Goal: Communication & Community: Connect with others

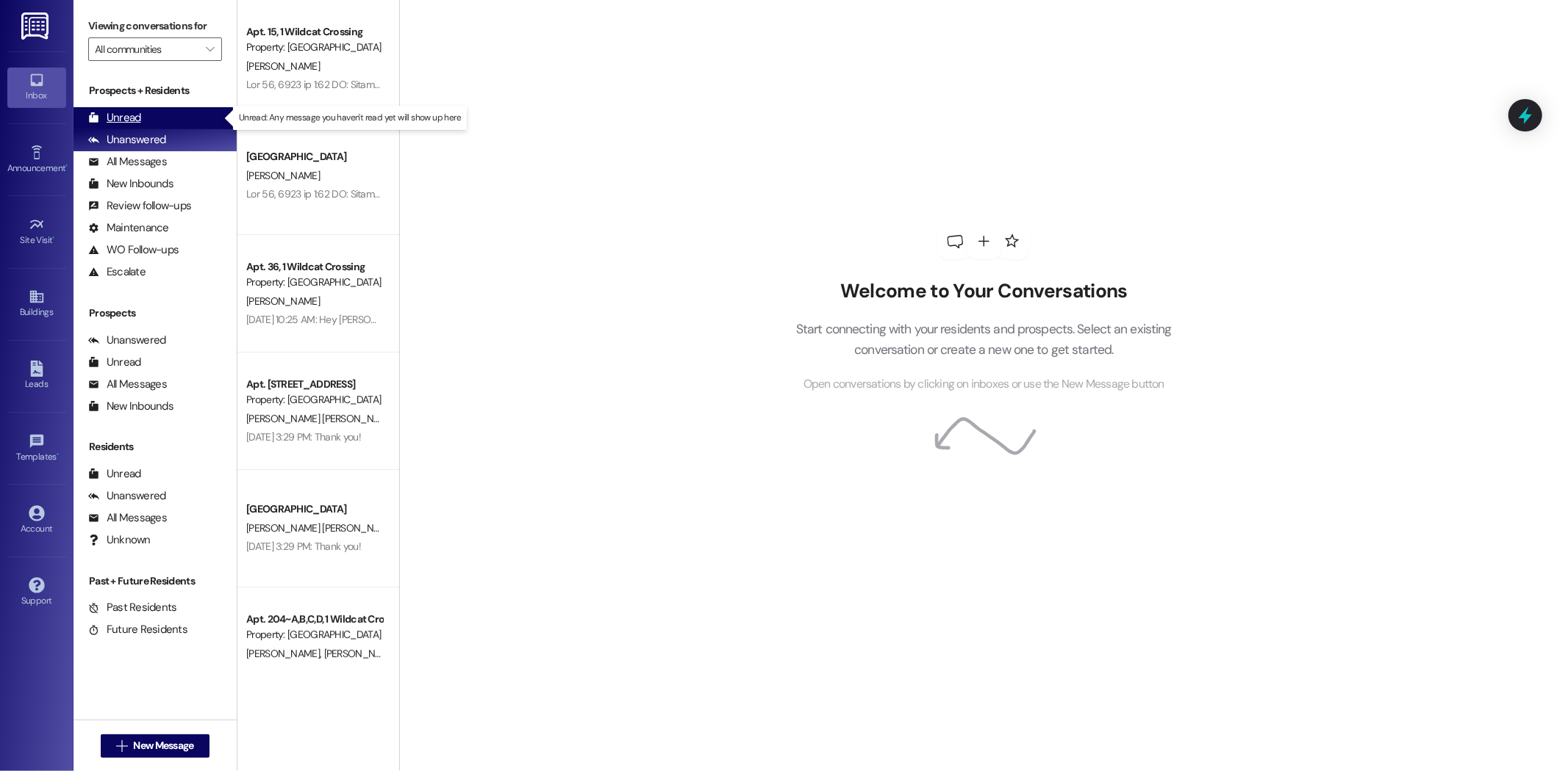
click at [143, 109] on div "Unread (0)" at bounding box center [154, 118] width 163 height 22
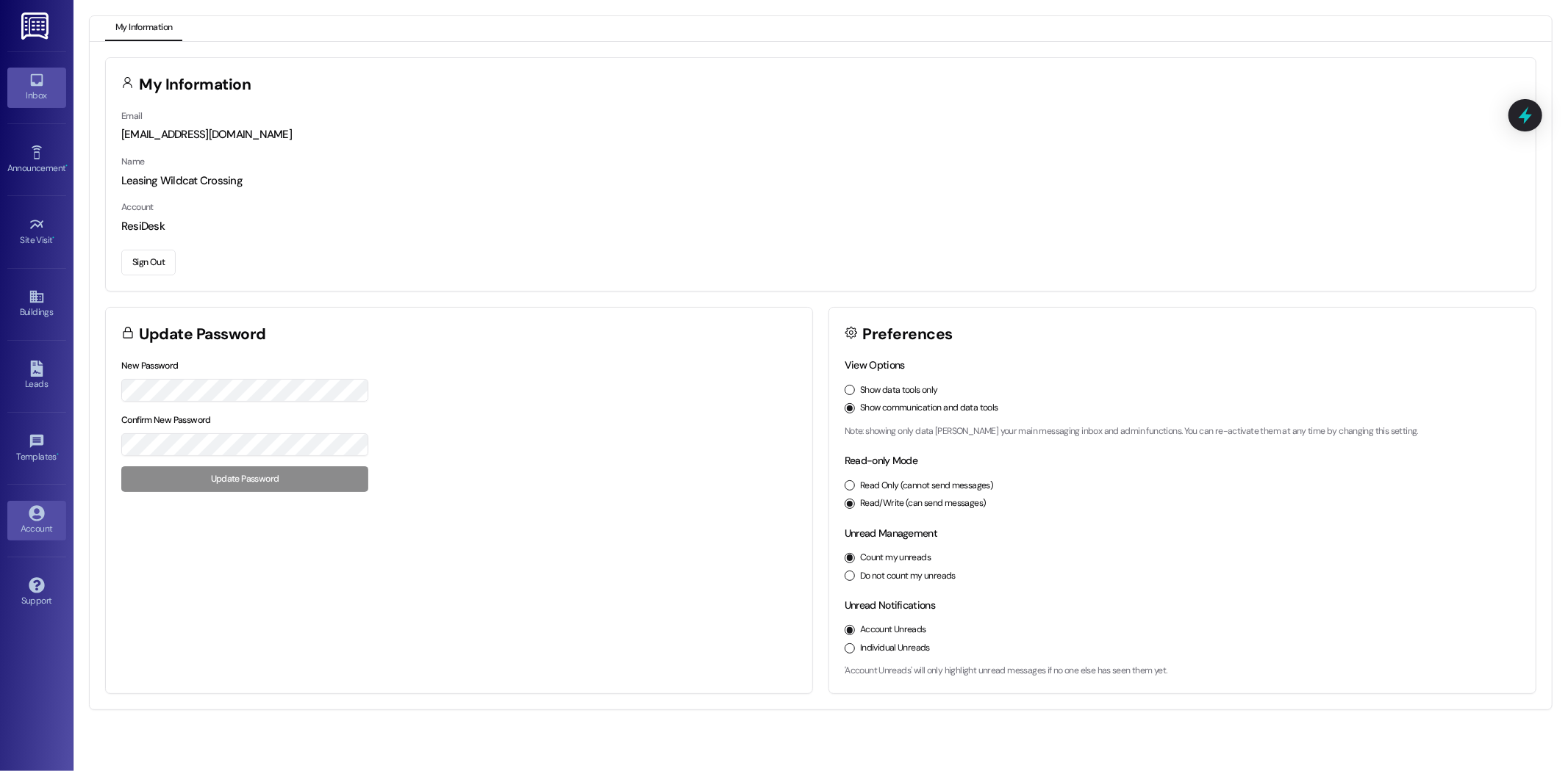
click at [31, 89] on div "Inbox" at bounding box center [37, 95] width 73 height 14
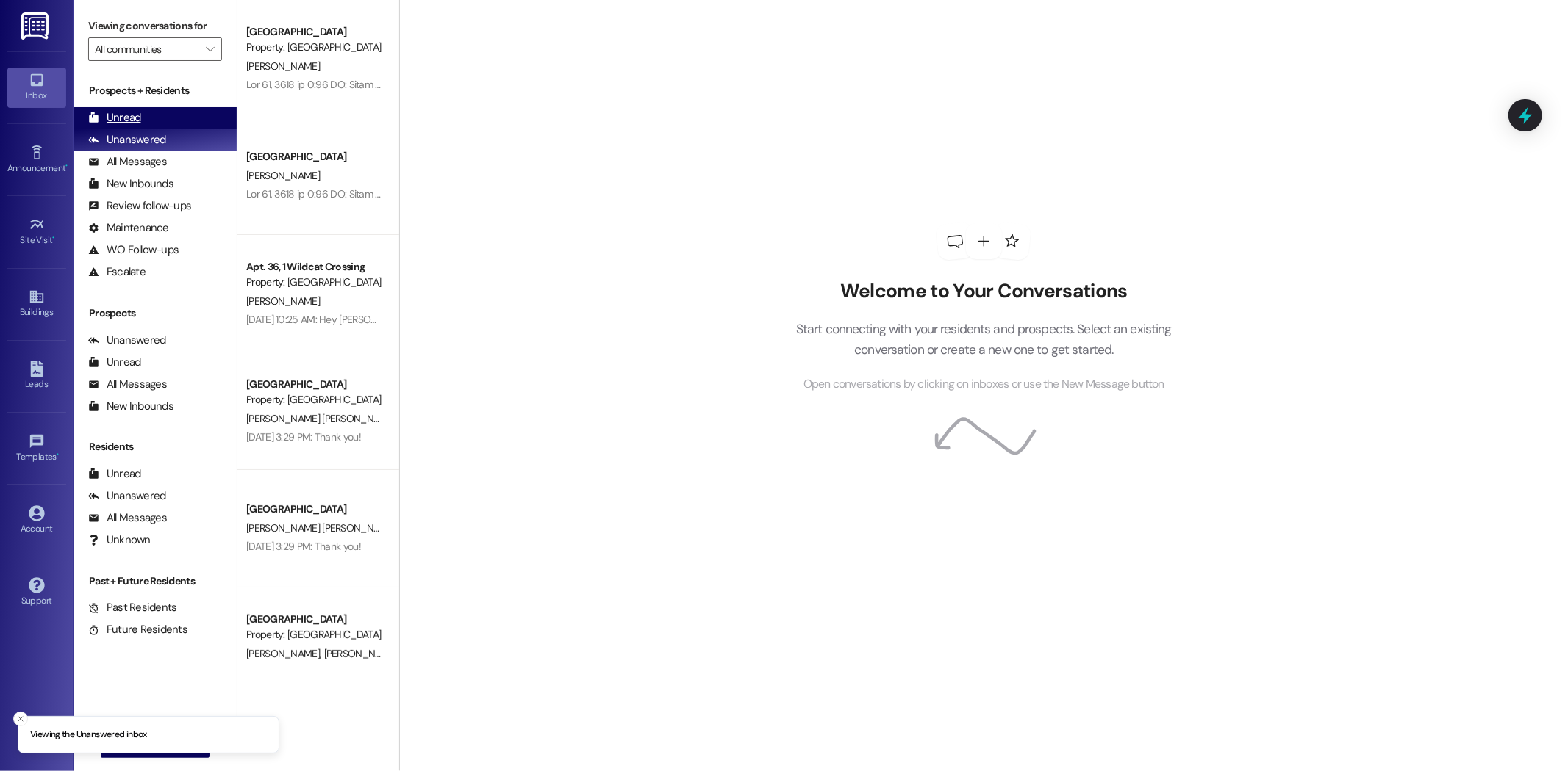
click at [149, 116] on div "Unread (0)" at bounding box center [154, 118] width 163 height 22
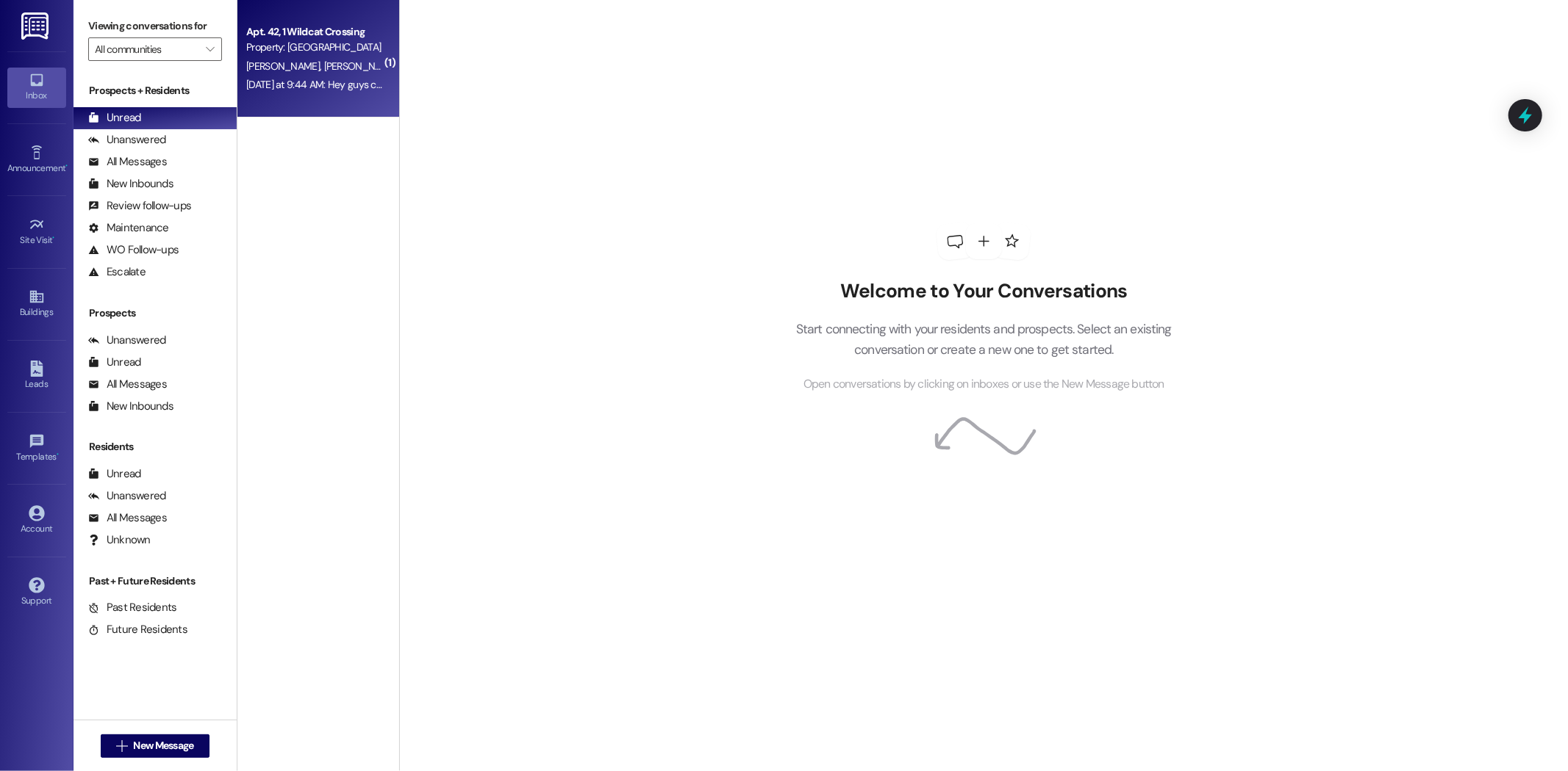
click at [327, 92] on div "[DATE] at 9:44 AM: Hey guys can you have maintenance replace the poo bags over …" at bounding box center [314, 85] width 139 height 19
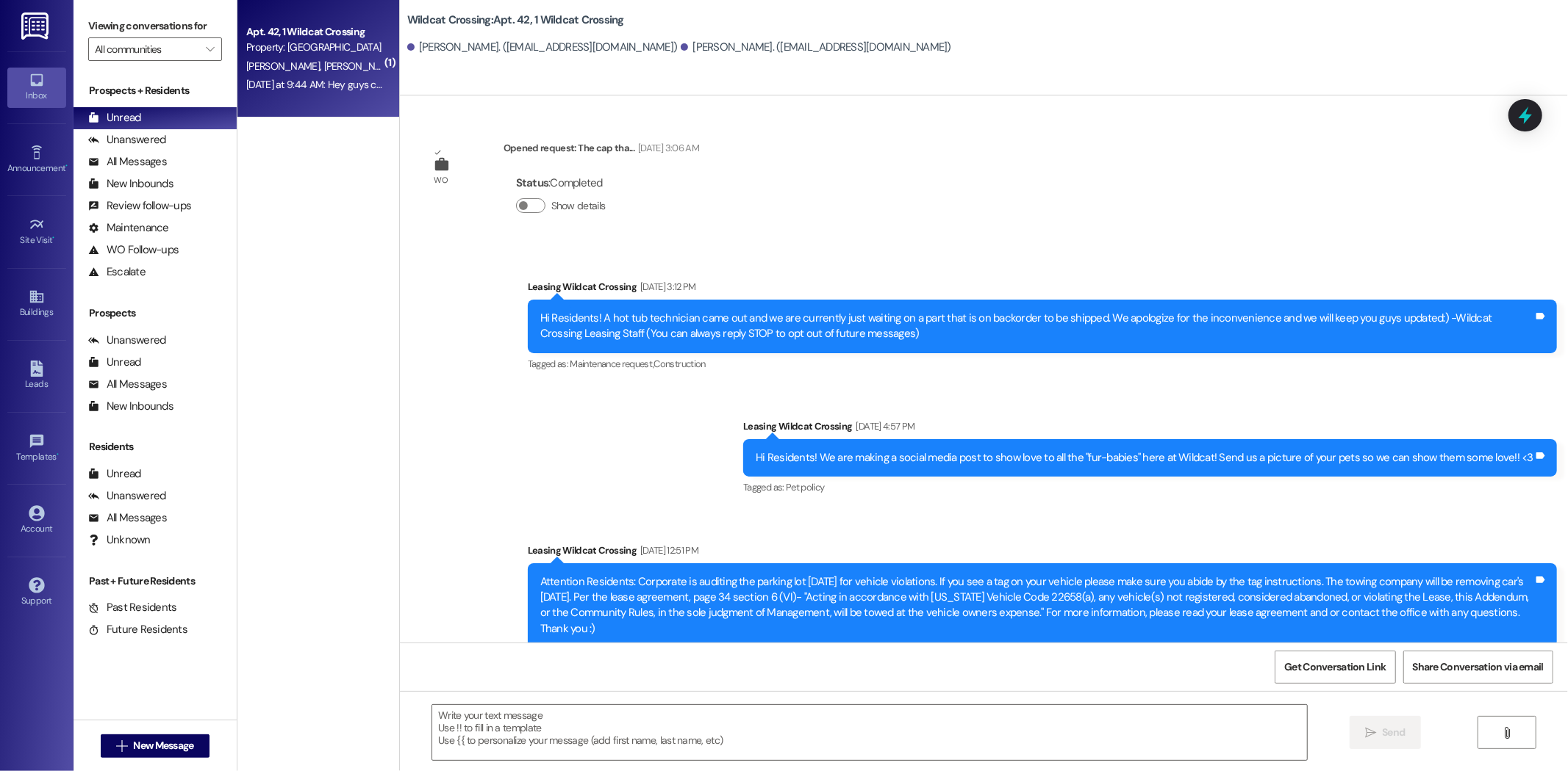
scroll to position [65299, 0]
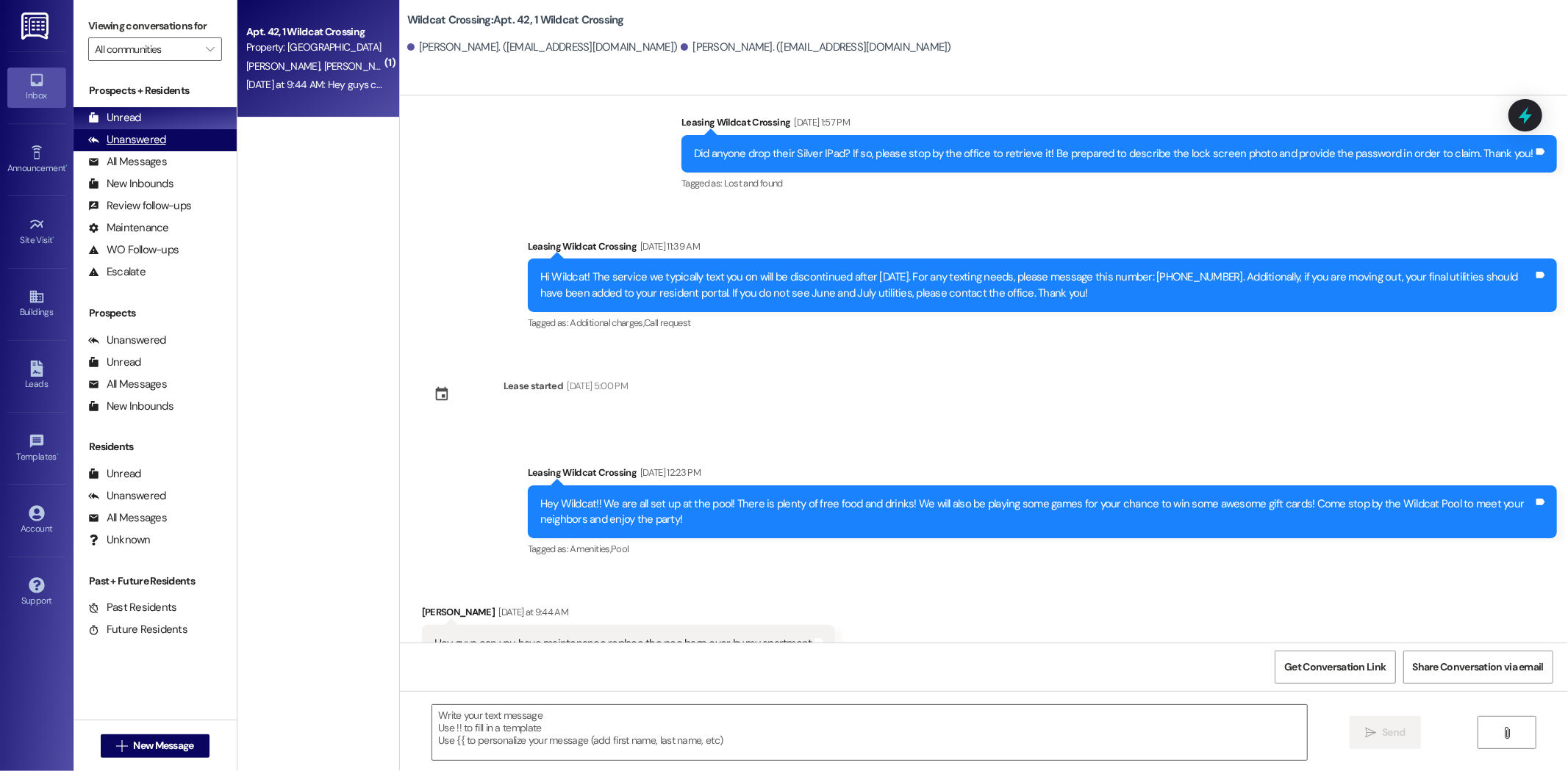
click at [125, 139] on div "Unanswered" at bounding box center [127, 139] width 78 height 15
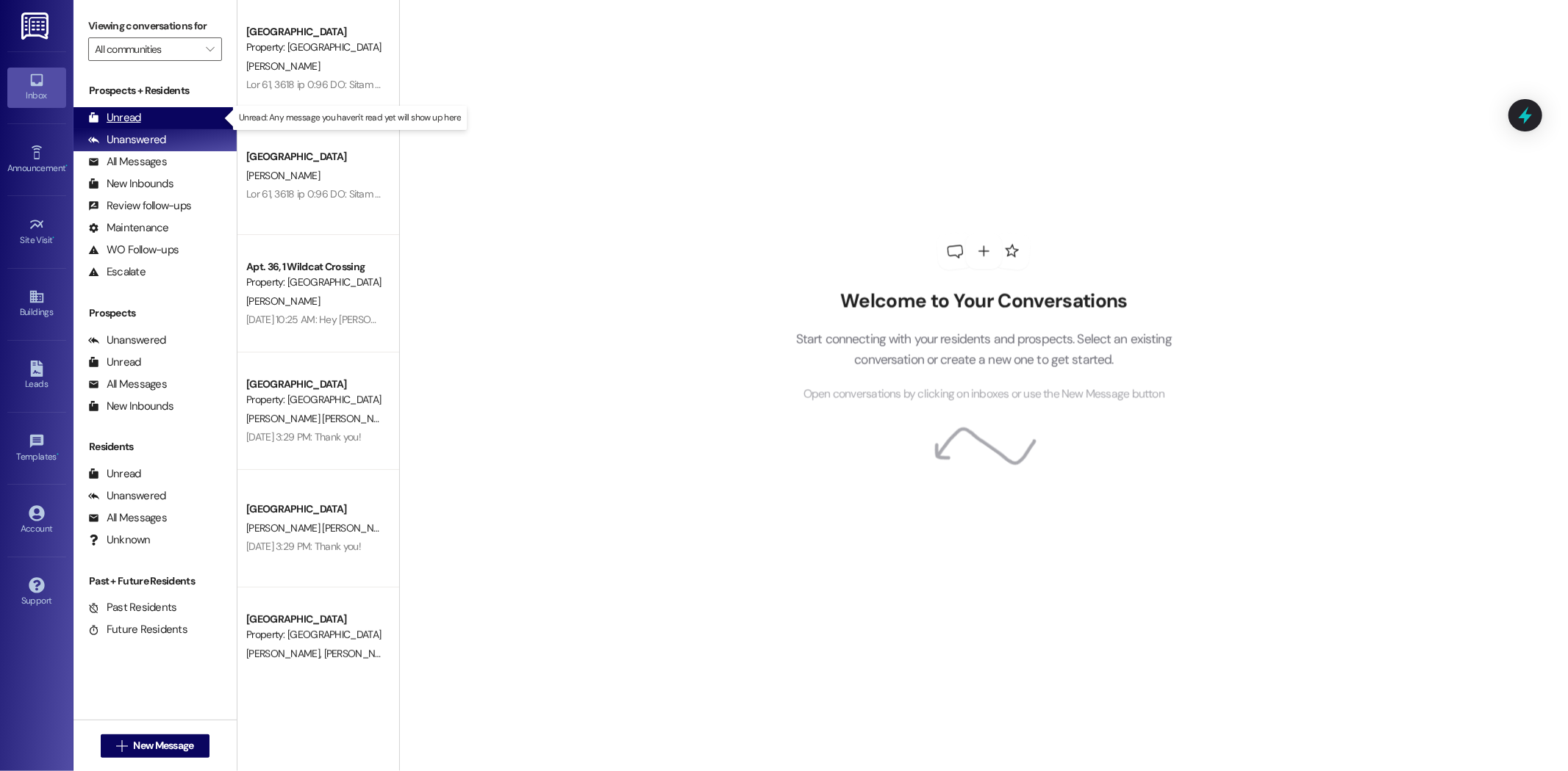
click at [122, 119] on div "Unread" at bounding box center [114, 117] width 53 height 15
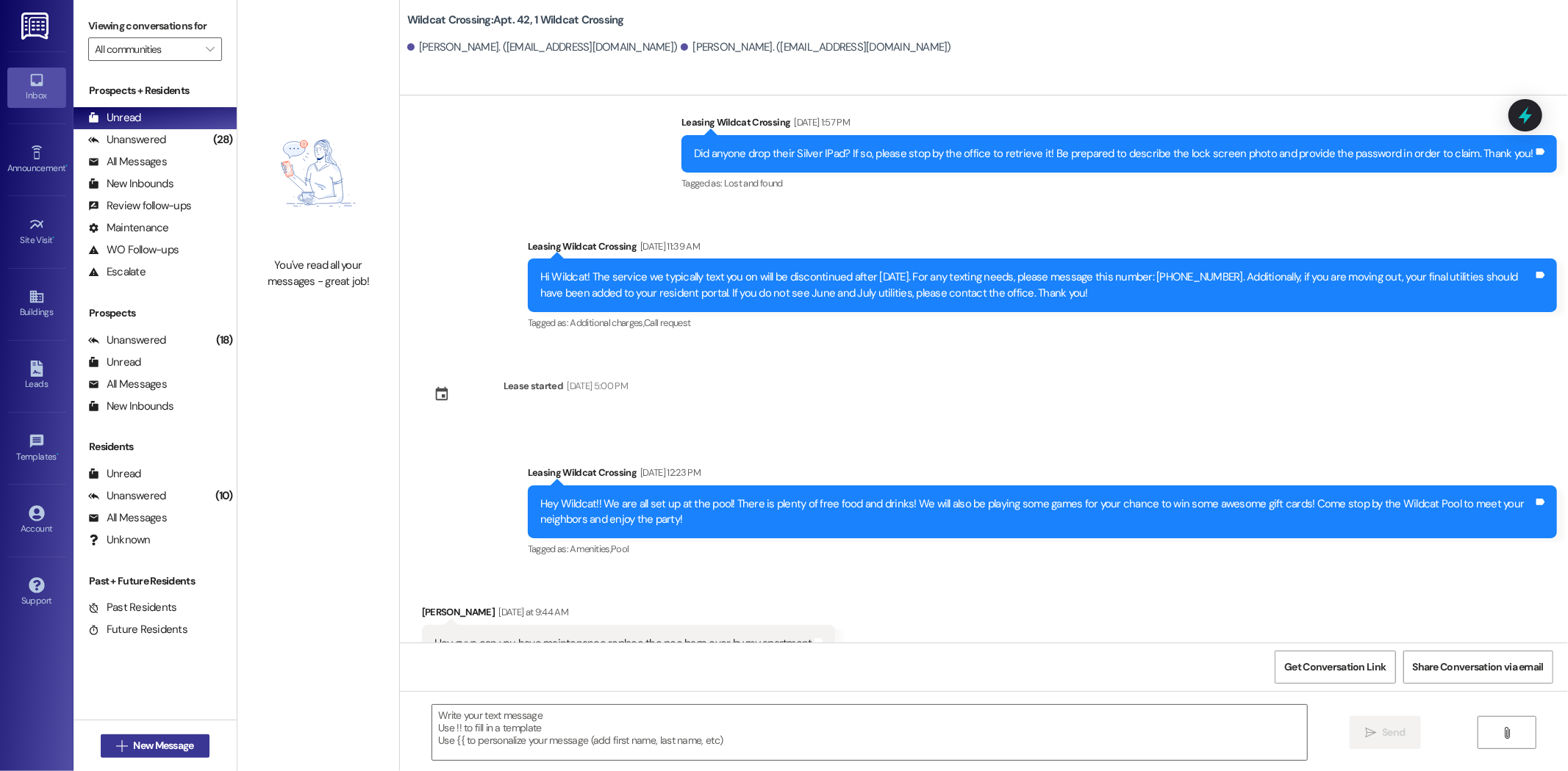
click at [173, 758] on button " New Message" at bounding box center [155, 746] width 109 height 23
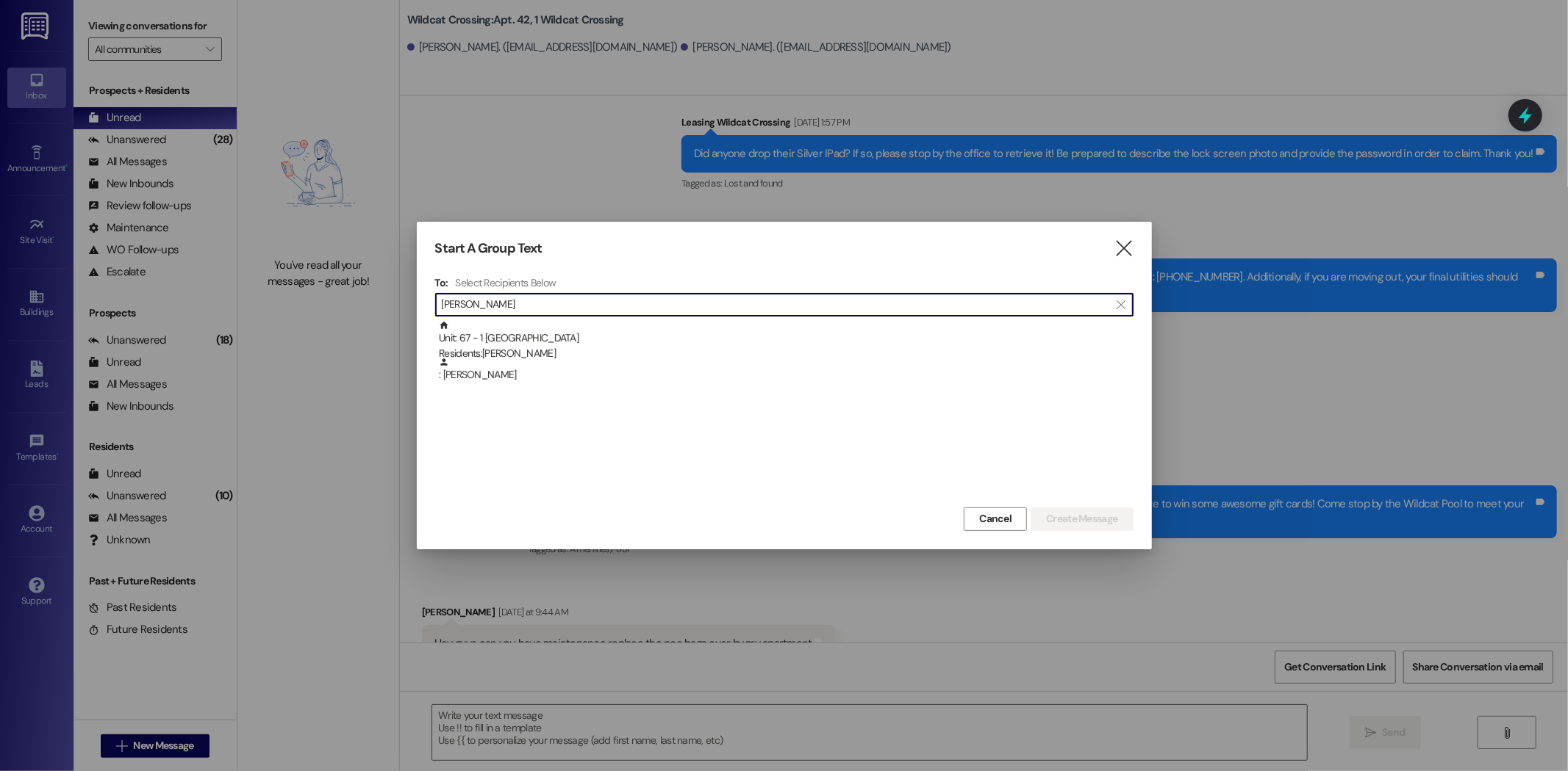
type input "alexis oates"
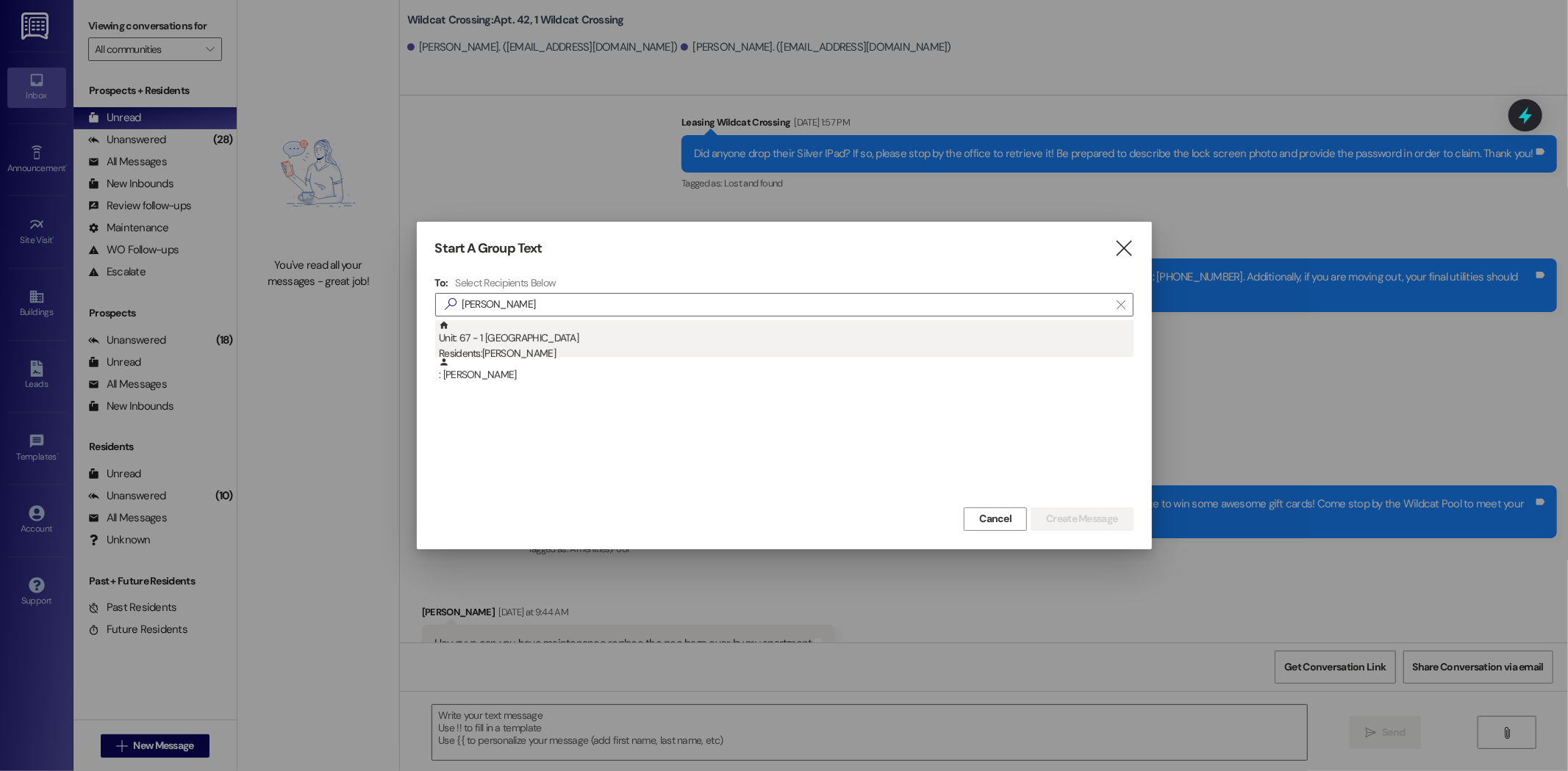
click at [549, 340] on div "Unit: 67 - 1 Wildcat Crossing Residents: Alexis Oates" at bounding box center [787, 341] width 695 height 42
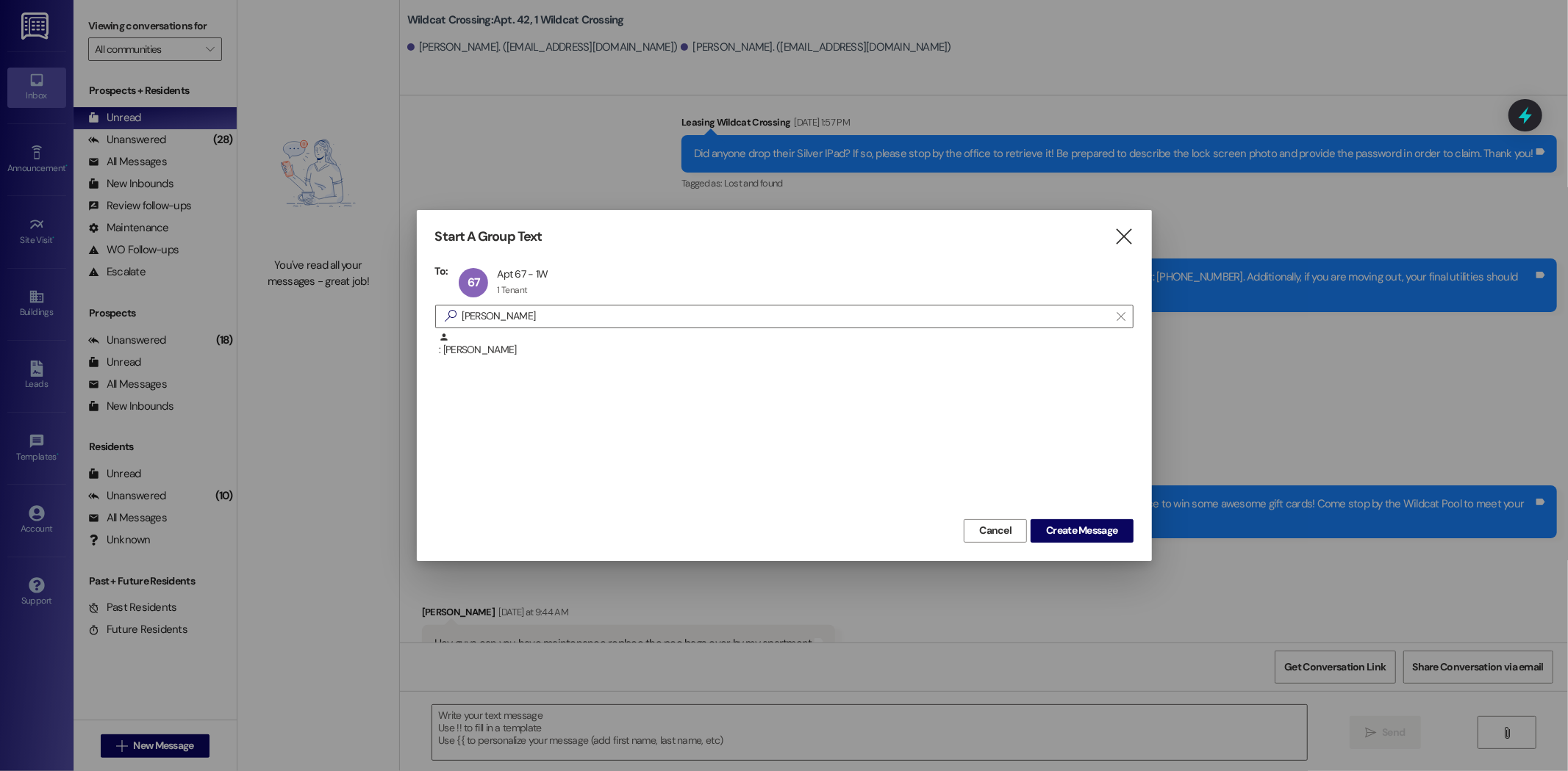
click at [1069, 543] on div "Start A Group Text  To: 67 Apt 67 - 1W Apt 67 - 1W 1 Tenant 1 Tenant click to …" at bounding box center [784, 385] width 735 height 351
click at [1069, 527] on span "Create Message" at bounding box center [1082, 530] width 71 height 15
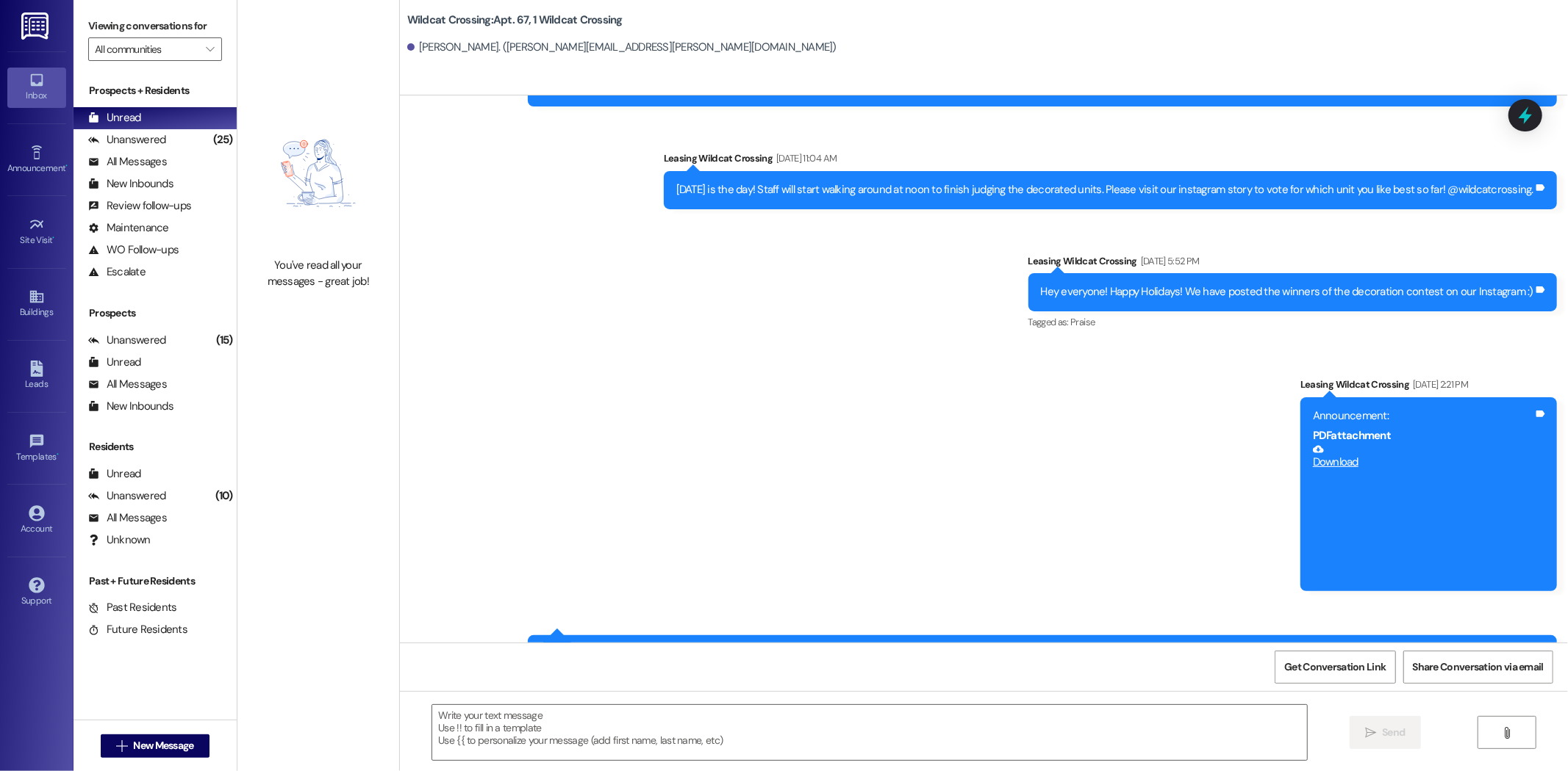
scroll to position [0, 0]
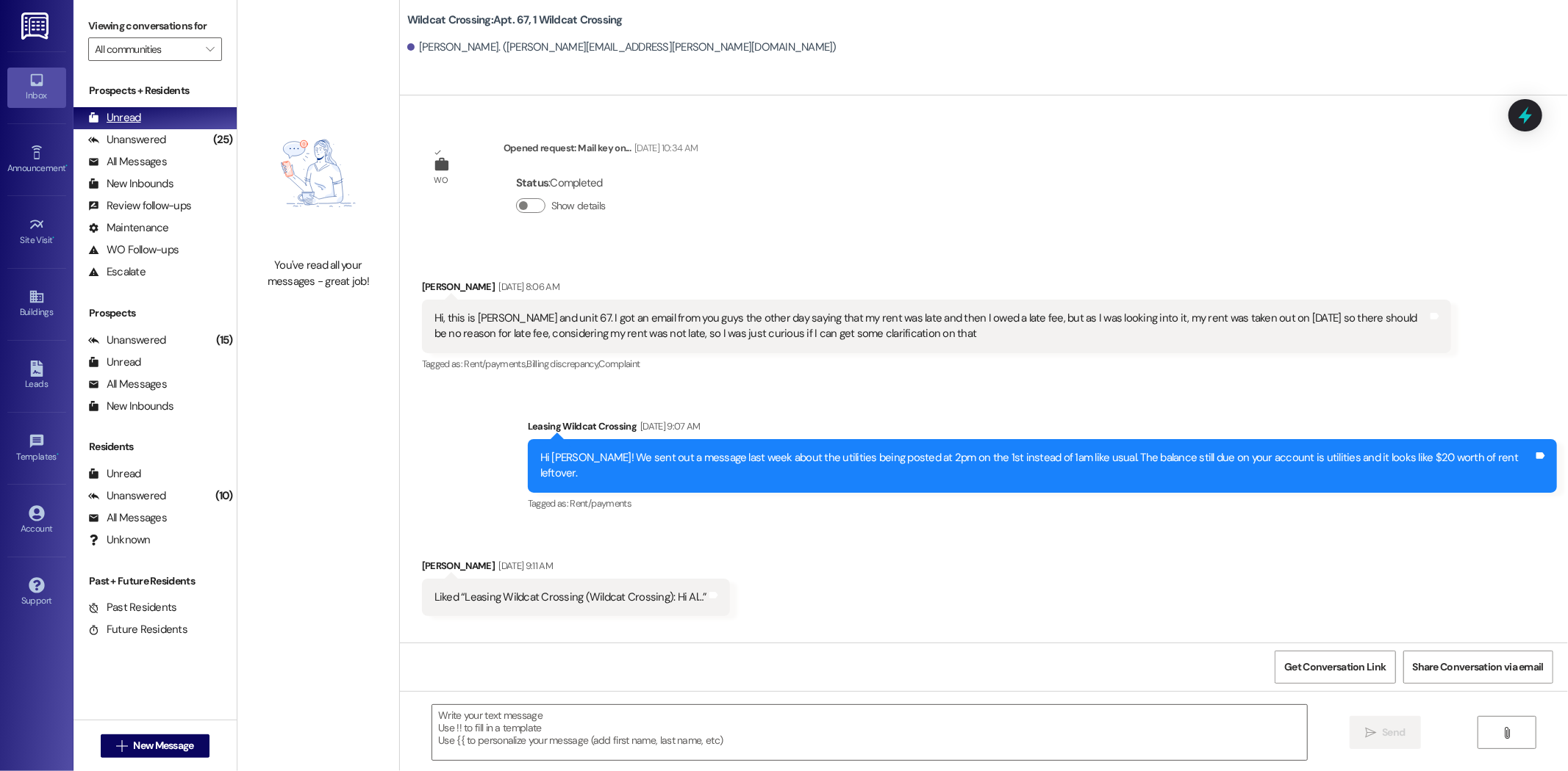
drag, startPoint x: 120, startPoint y: 131, endPoint x: 122, endPoint y: 122, distance: 9.2
click at [120, 131] on div "Unanswered (25)" at bounding box center [154, 140] width 163 height 22
click at [122, 118] on div "Unread" at bounding box center [114, 117] width 53 height 15
